Goal: Task Accomplishment & Management: Manage account settings

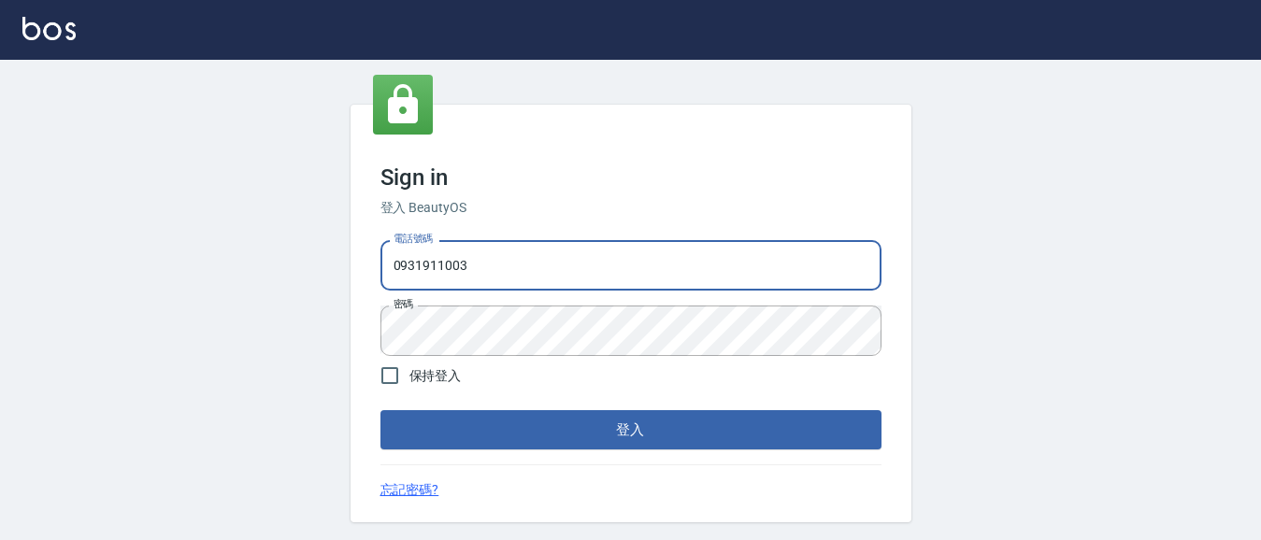
click at [667, 435] on button "登入" at bounding box center [631, 430] width 501 height 39
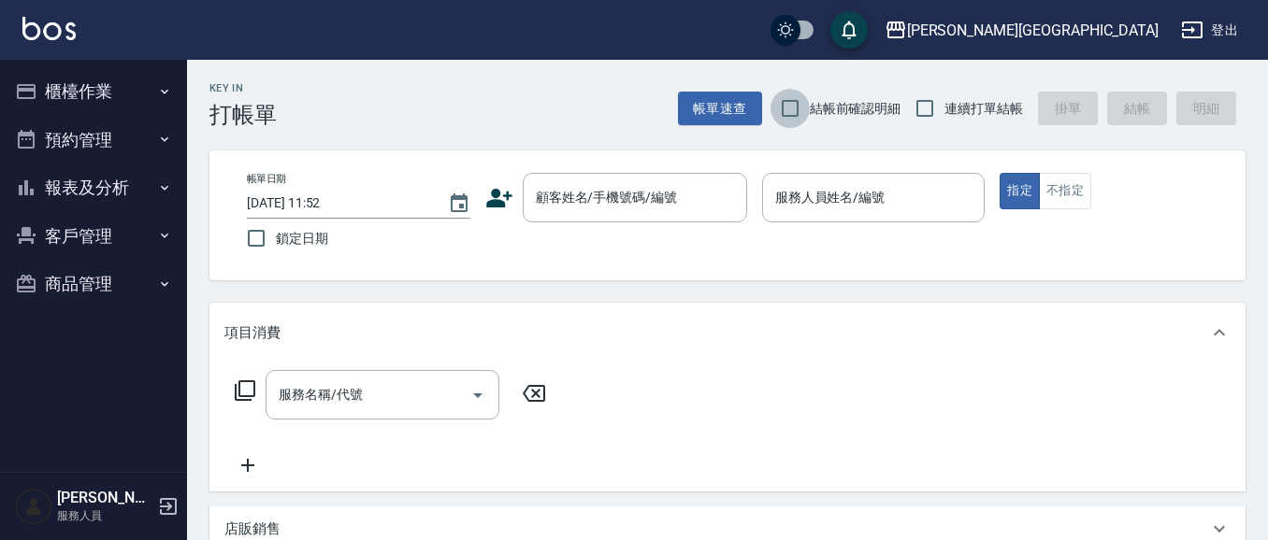
click at [795, 108] on input "結帳前確認明細" at bounding box center [790, 108] width 39 height 39
checkbox input "true"
click at [924, 106] on input "連續打單結帳" at bounding box center [924, 108] width 39 height 39
checkbox input "true"
